Goal: Transaction & Acquisition: Subscribe to service/newsletter

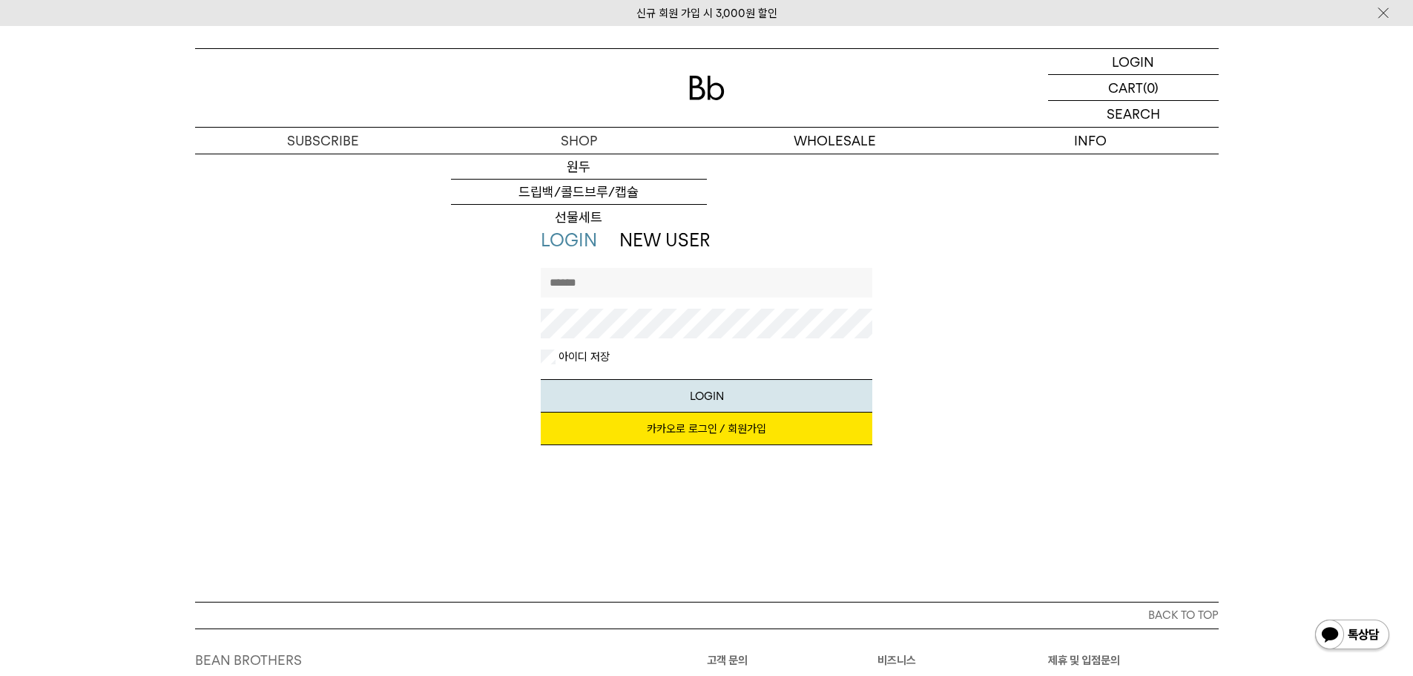
click at [688, 102] on div at bounding box center [707, 88] width 1024 height 78
click at [699, 87] on img at bounding box center [707, 88] width 36 height 24
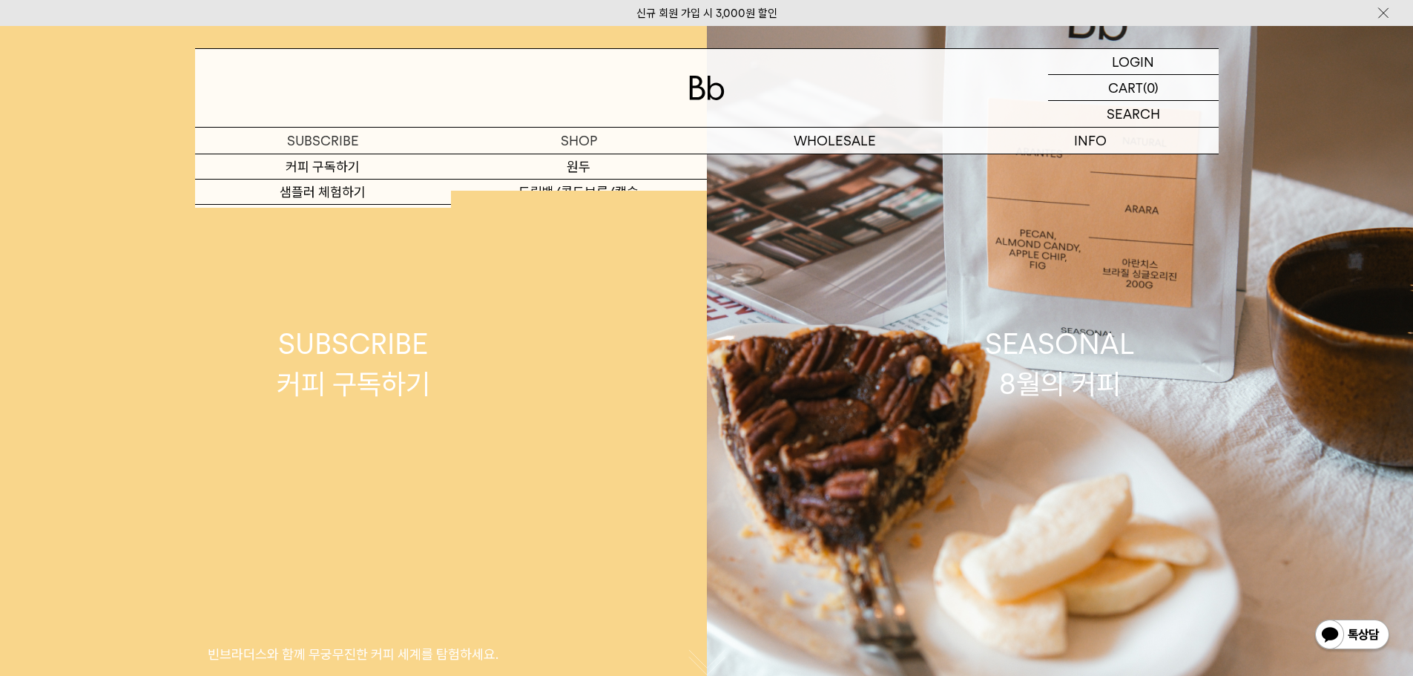
click at [343, 406] on link "SUBSCRIBE 커피 구독하기 빈브라더스와 함께 무궁무진한 커피 세계를 탐험하세요." at bounding box center [353, 364] width 707 height 676
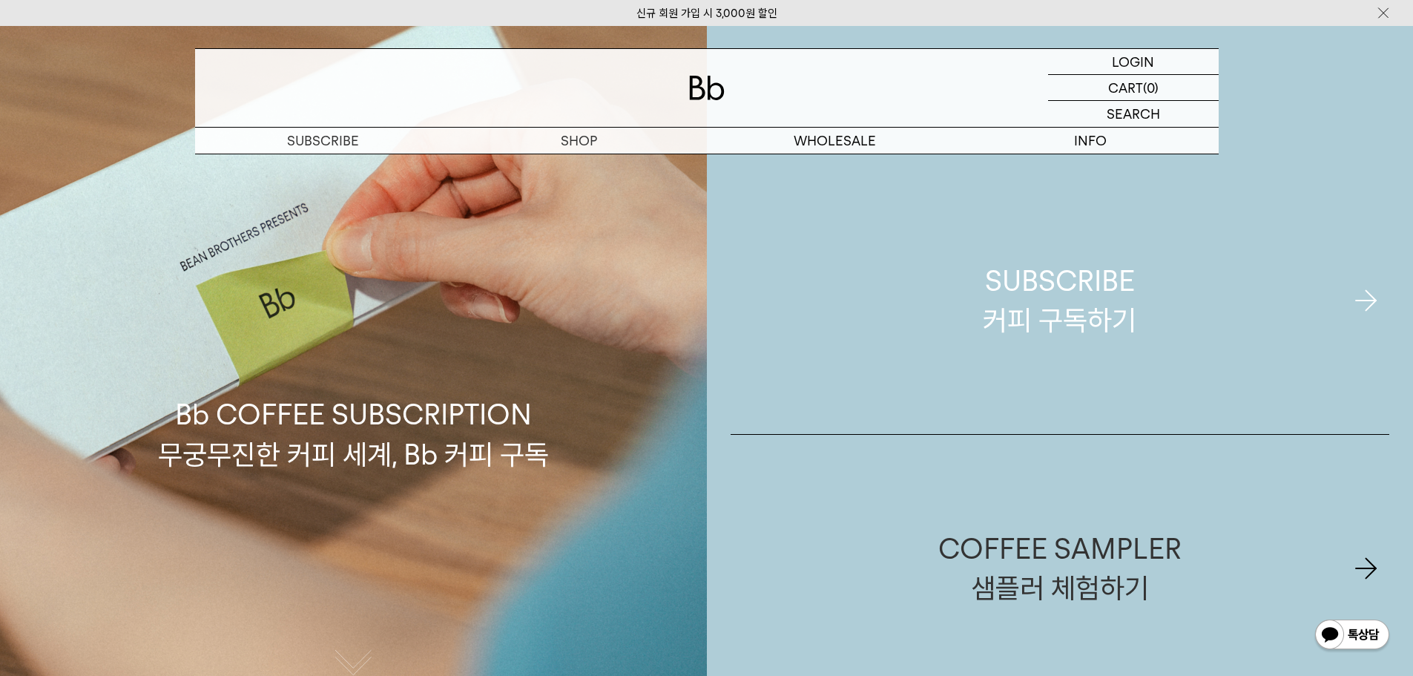
click at [1181, 303] on link "SUBSCRIBE 커피 구독하기" at bounding box center [1060, 300] width 659 height 267
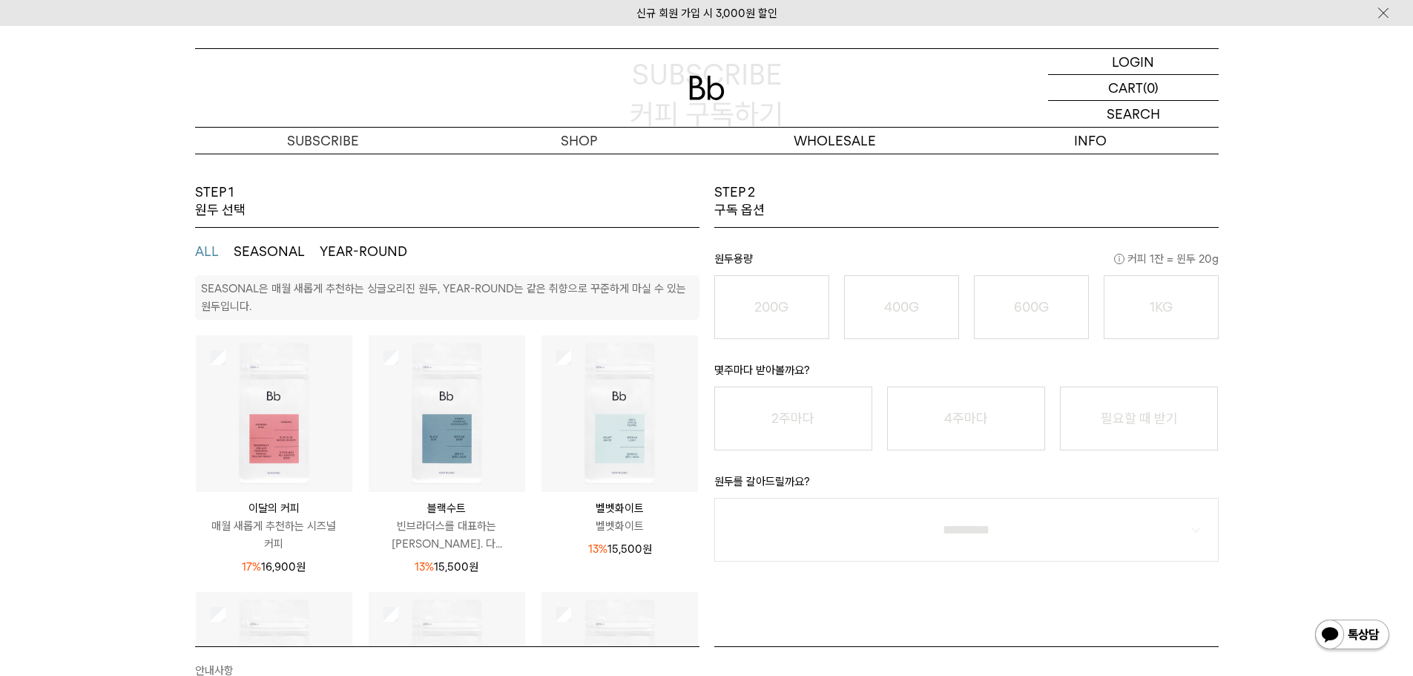
click at [0, 291] on div "STEP 1 원두 선택 ALL SEASONAL YEAR-ROUND SEASONAL은 매월 새롭게 추천하는 싱글오리진 원두, YEAR-ROUND…" at bounding box center [706, 542] width 1413 height 719
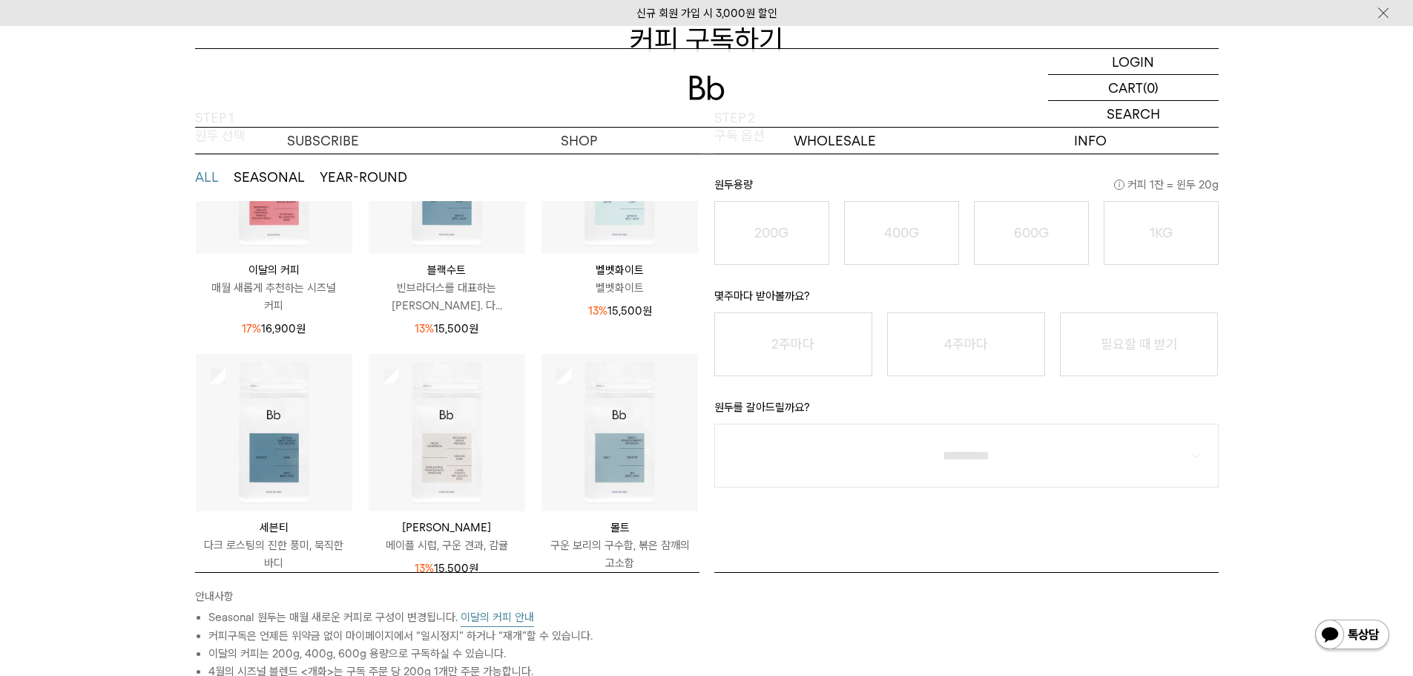
scroll to position [47, 0]
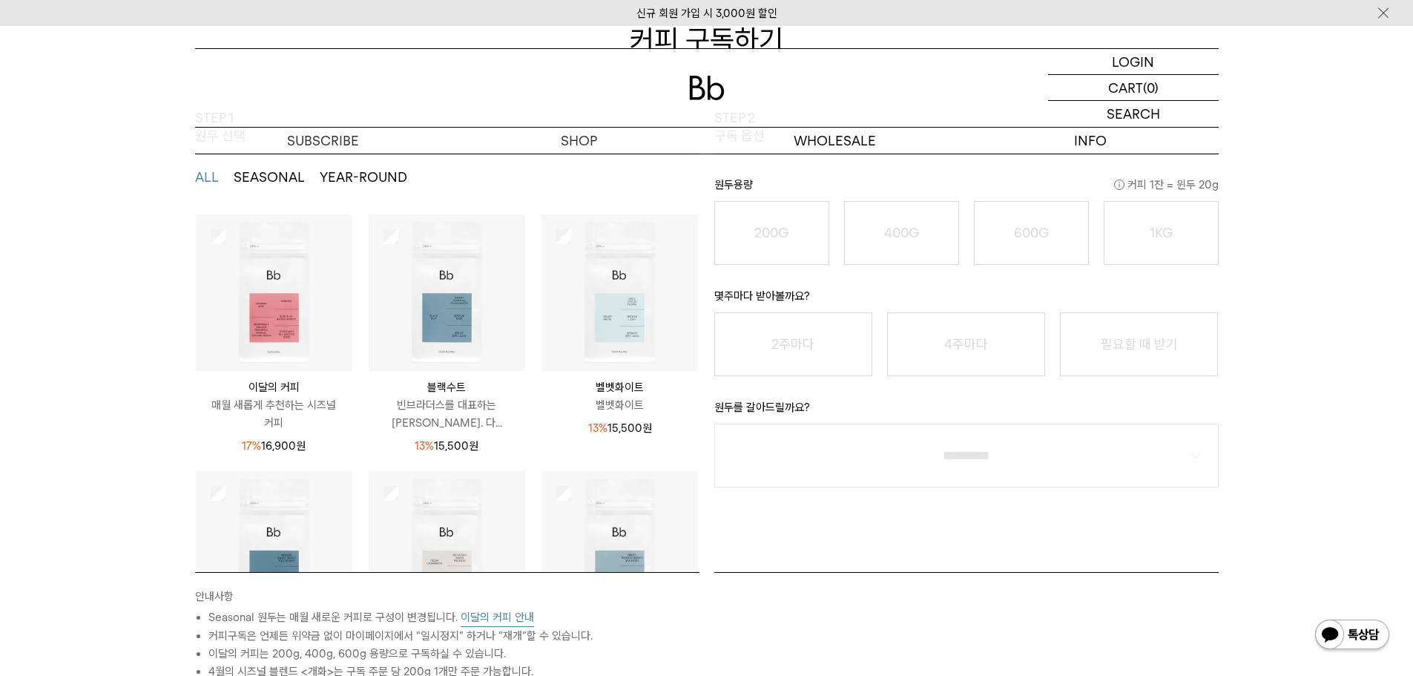
click at [457, 404] on p "빈브라더스를 대표하는 시그니처 블렌드. 다..." at bounding box center [447, 414] width 157 height 36
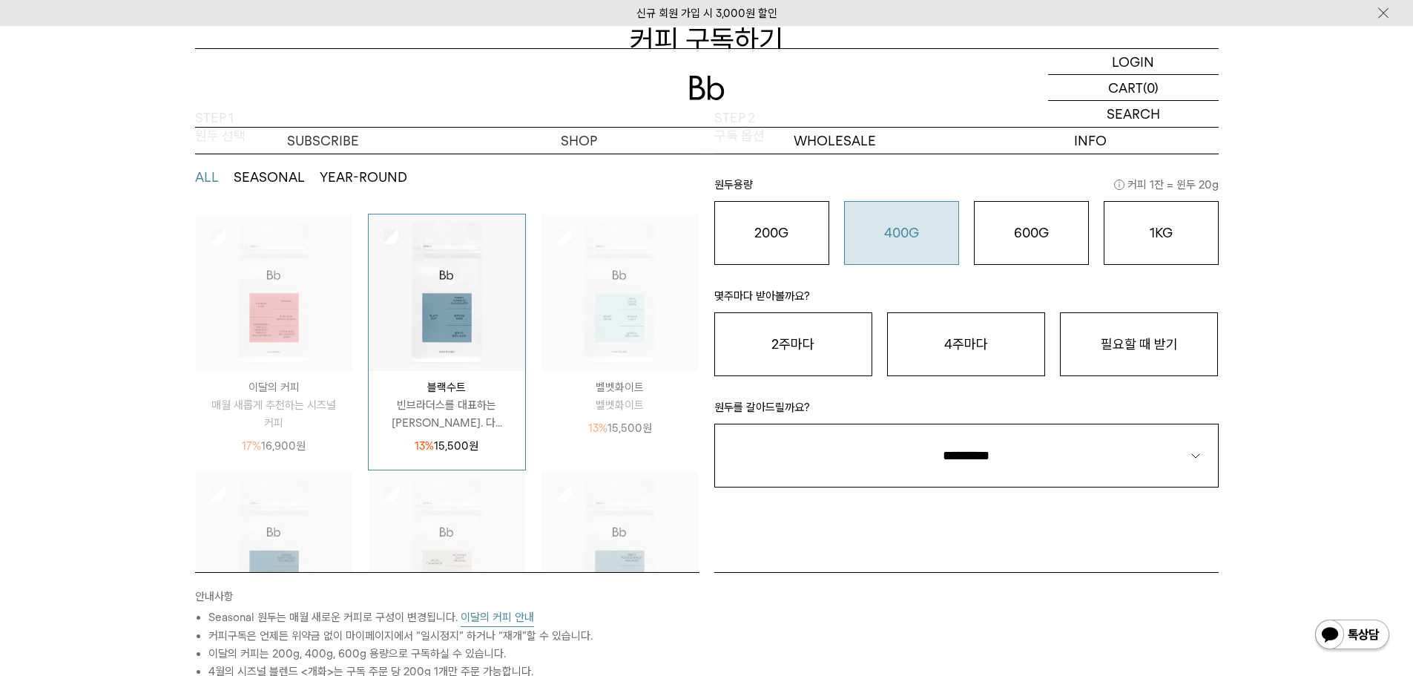
click at [872, 244] on button "400G 31,000 원" at bounding box center [901, 233] width 115 height 64
click at [1150, 348] on button "필요할 때 받기" at bounding box center [1139, 344] width 158 height 64
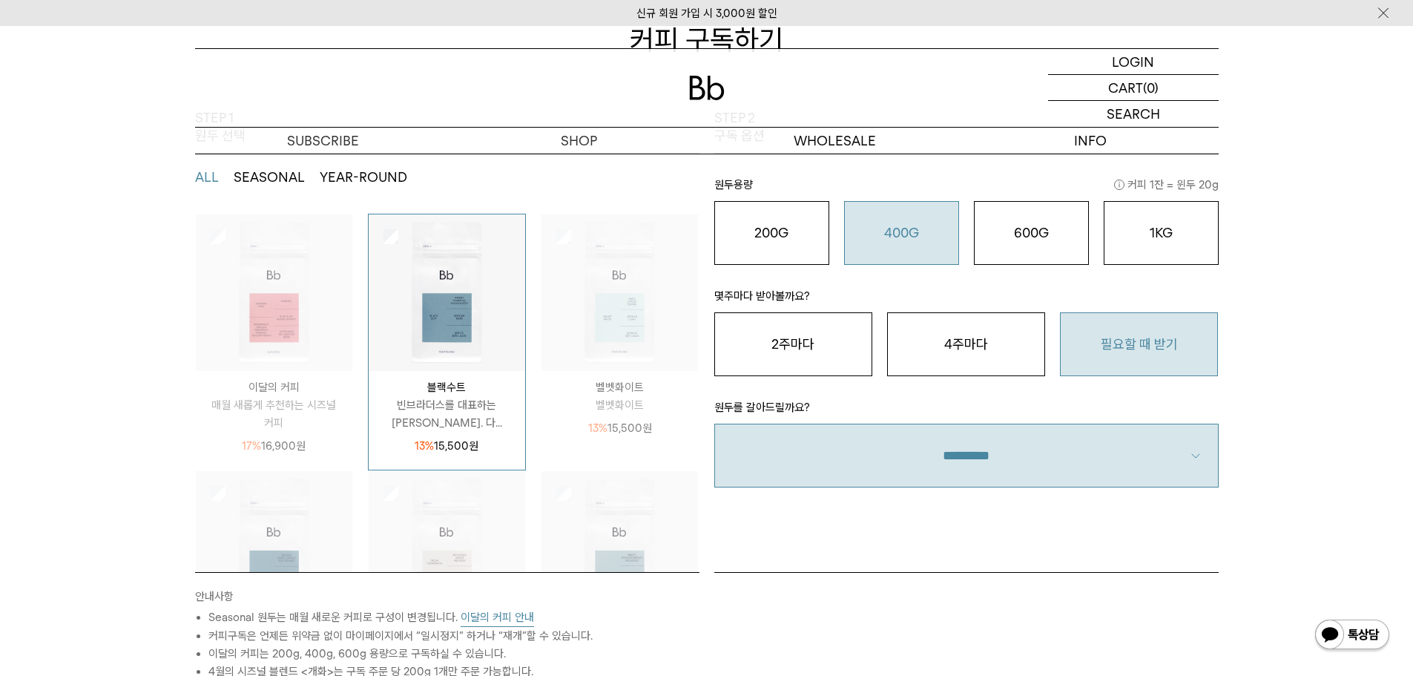
click at [1050, 450] on select "**********" at bounding box center [966, 456] width 504 height 64
select select "**"
click at [714, 424] on select "**********" at bounding box center [966, 456] width 504 height 64
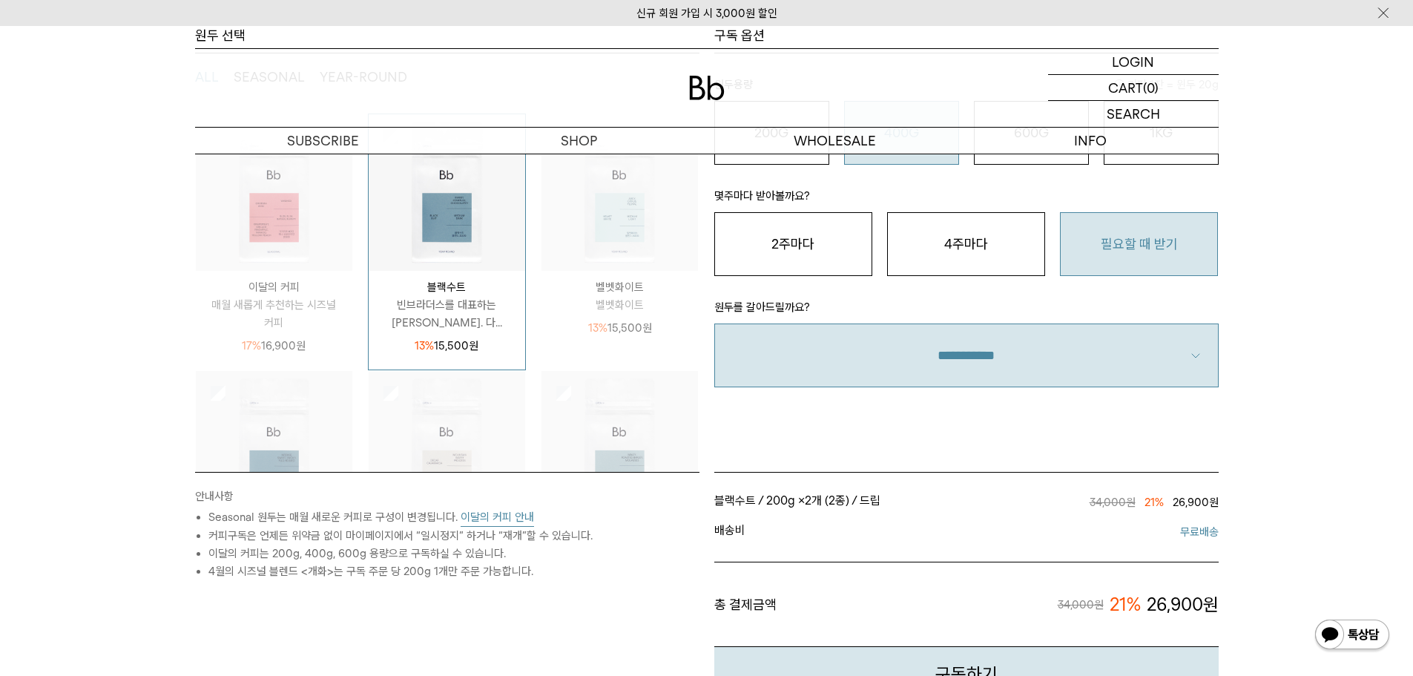
scroll to position [297, 0]
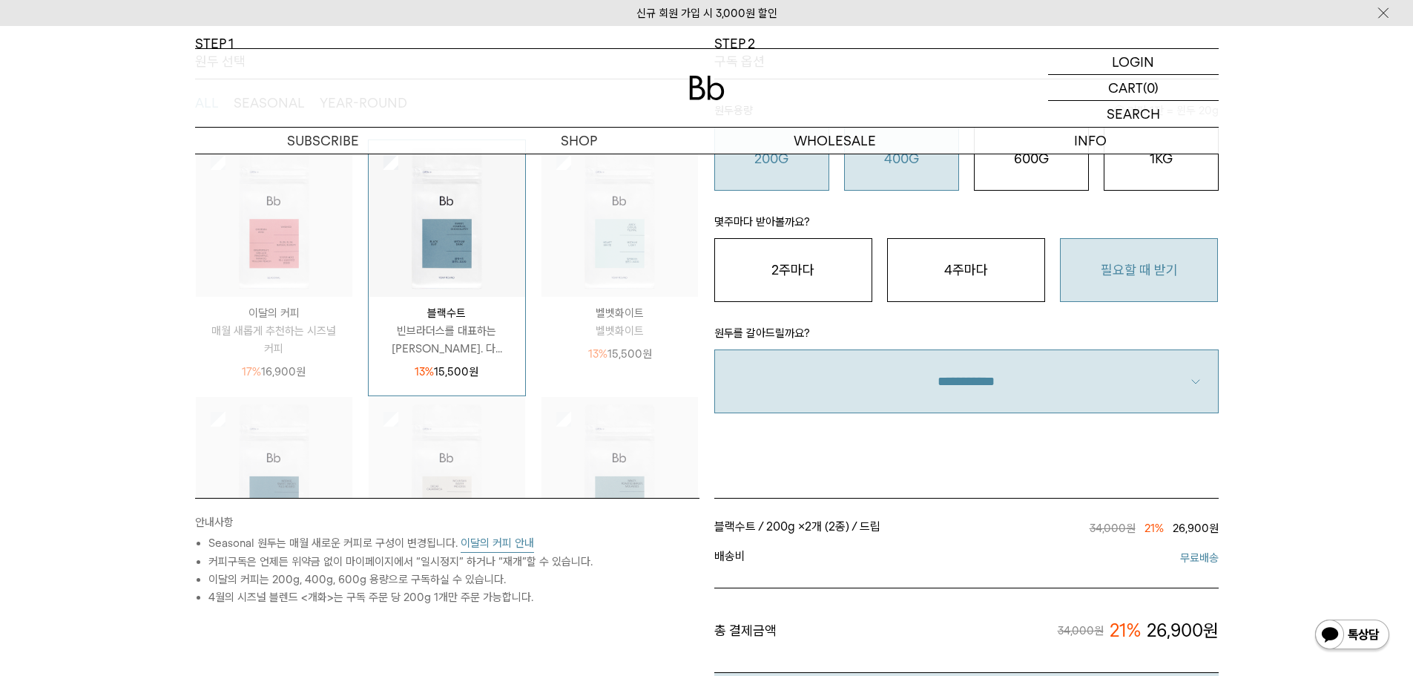
click at [807, 162] on div "200G 16,900 원" at bounding box center [771, 159] width 99 height 18
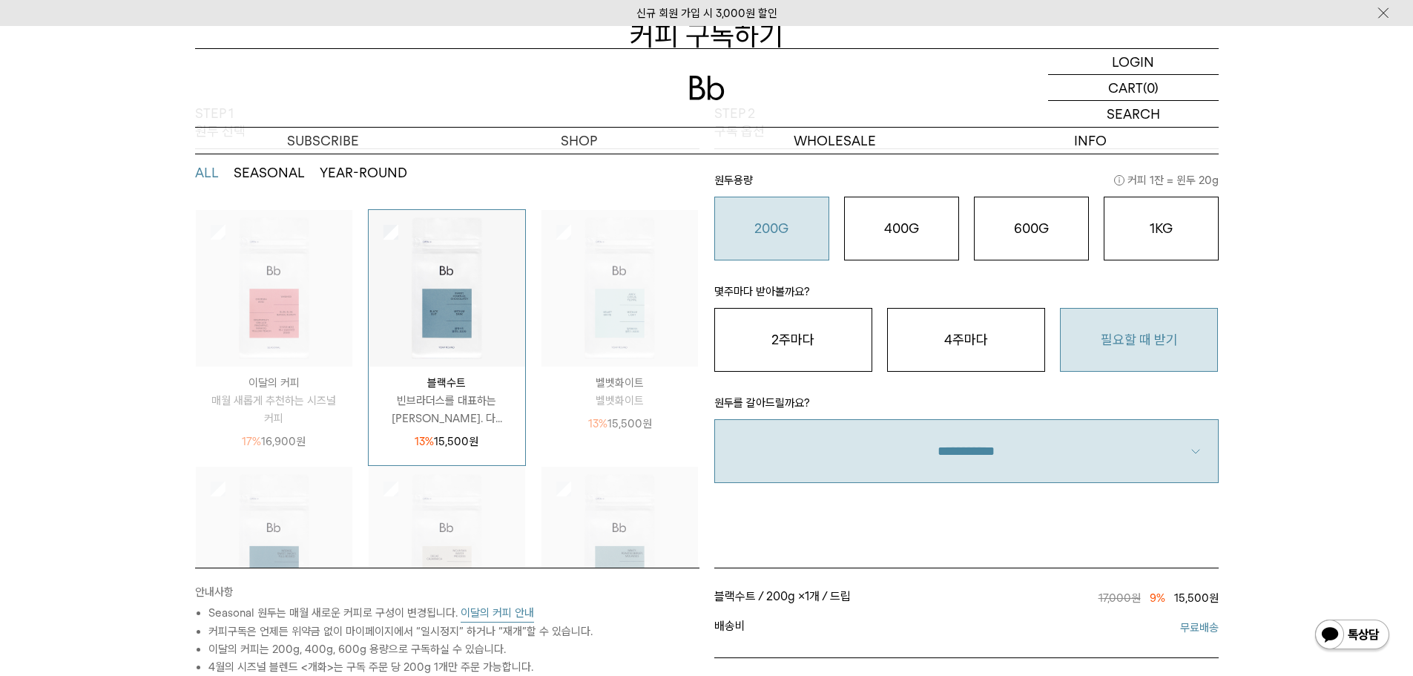
scroll to position [222, 0]
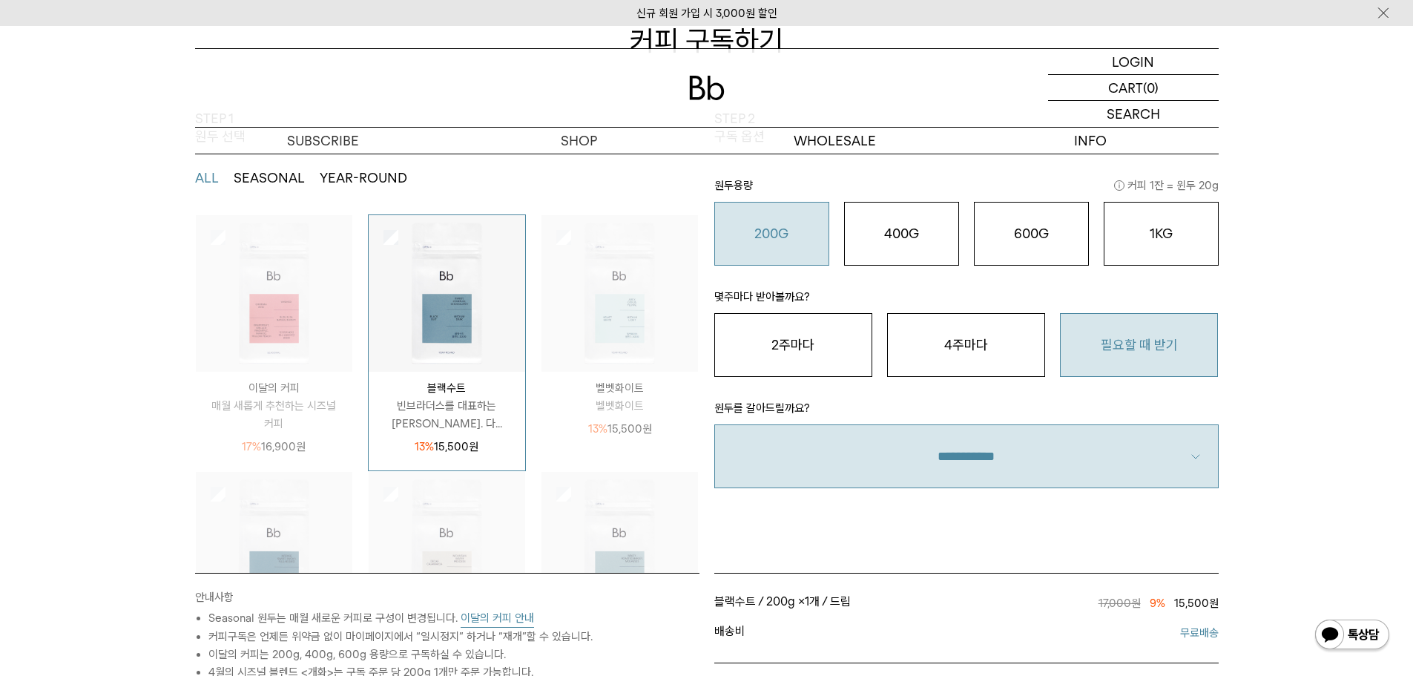
click at [0, 327] on div "STEP 1 원두 선택 ALL SEASONAL YEAR-ROUND SEASONAL은 매월 새롭게 추천하는 싱글오리진 원두, YEAR-ROUND…" at bounding box center [706, 548] width 1413 height 876
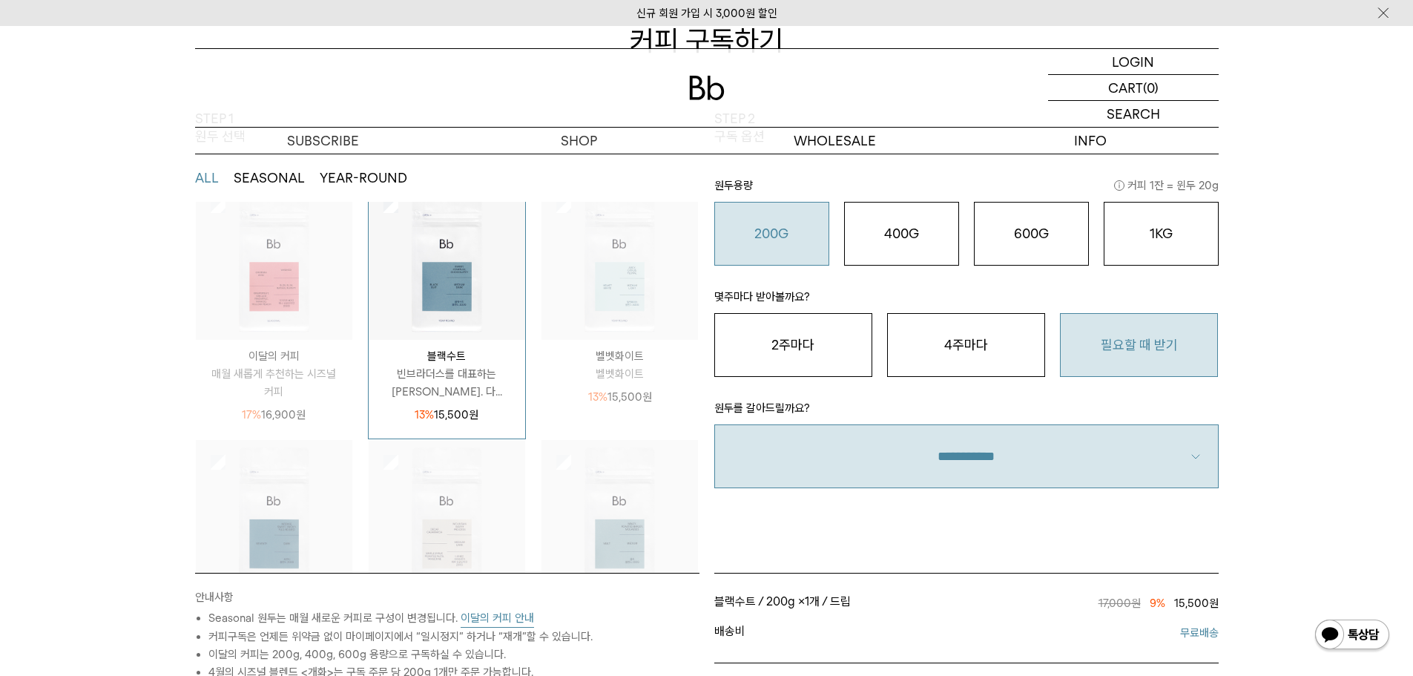
scroll to position [121, 0]
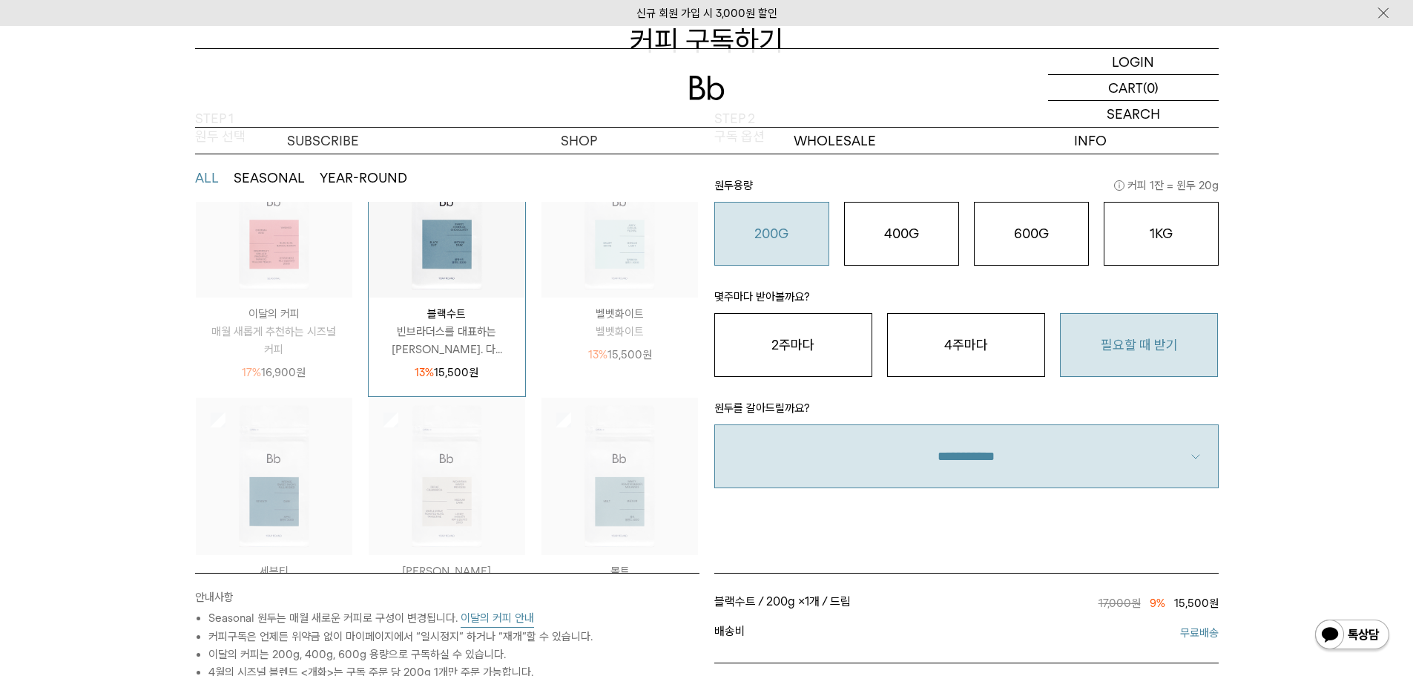
click at [0, 432] on div "STEP 1 원두 선택 ALL SEASONAL YEAR-ROUND SEASONAL은 매월 새롭게 추천하는 싱글오리진 원두, YEAR-ROUND…" at bounding box center [706, 548] width 1413 height 876
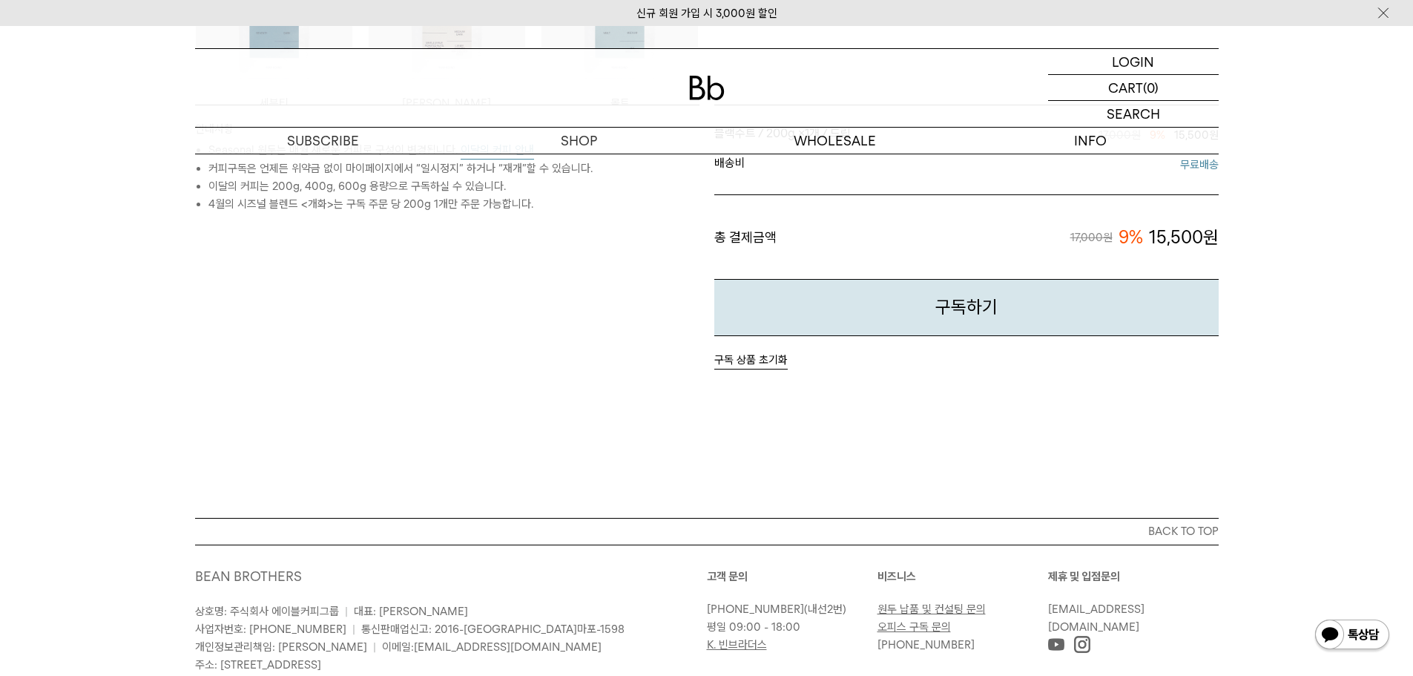
scroll to position [667, 0]
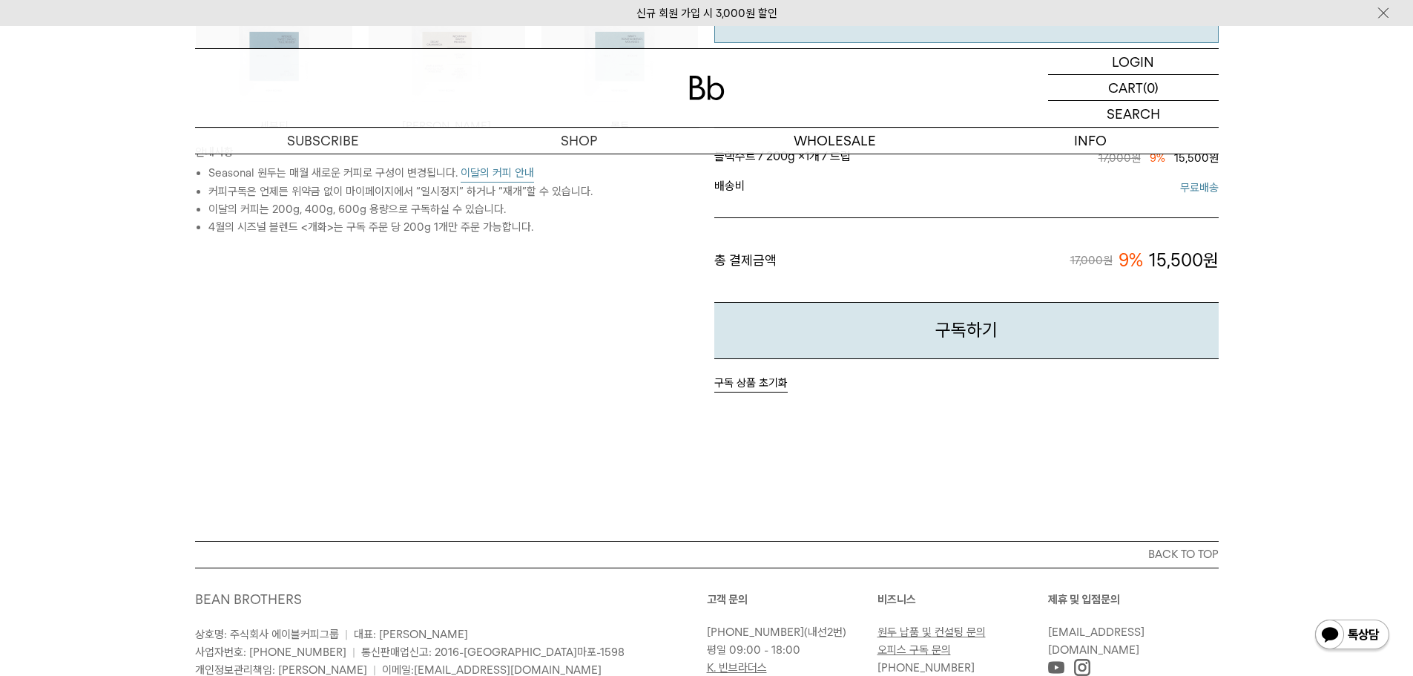
click at [271, 337] on div "안내사항 Seasonal 원두는 매월 새로운 커피로 구성이 변경됩니다. 이달의 커피 안내 커피구독은 언제든 위약금 없이 마이페이지에서 “일시정…" at bounding box center [447, 260] width 519 height 265
